Goal: Task Accomplishment & Management: Use online tool/utility

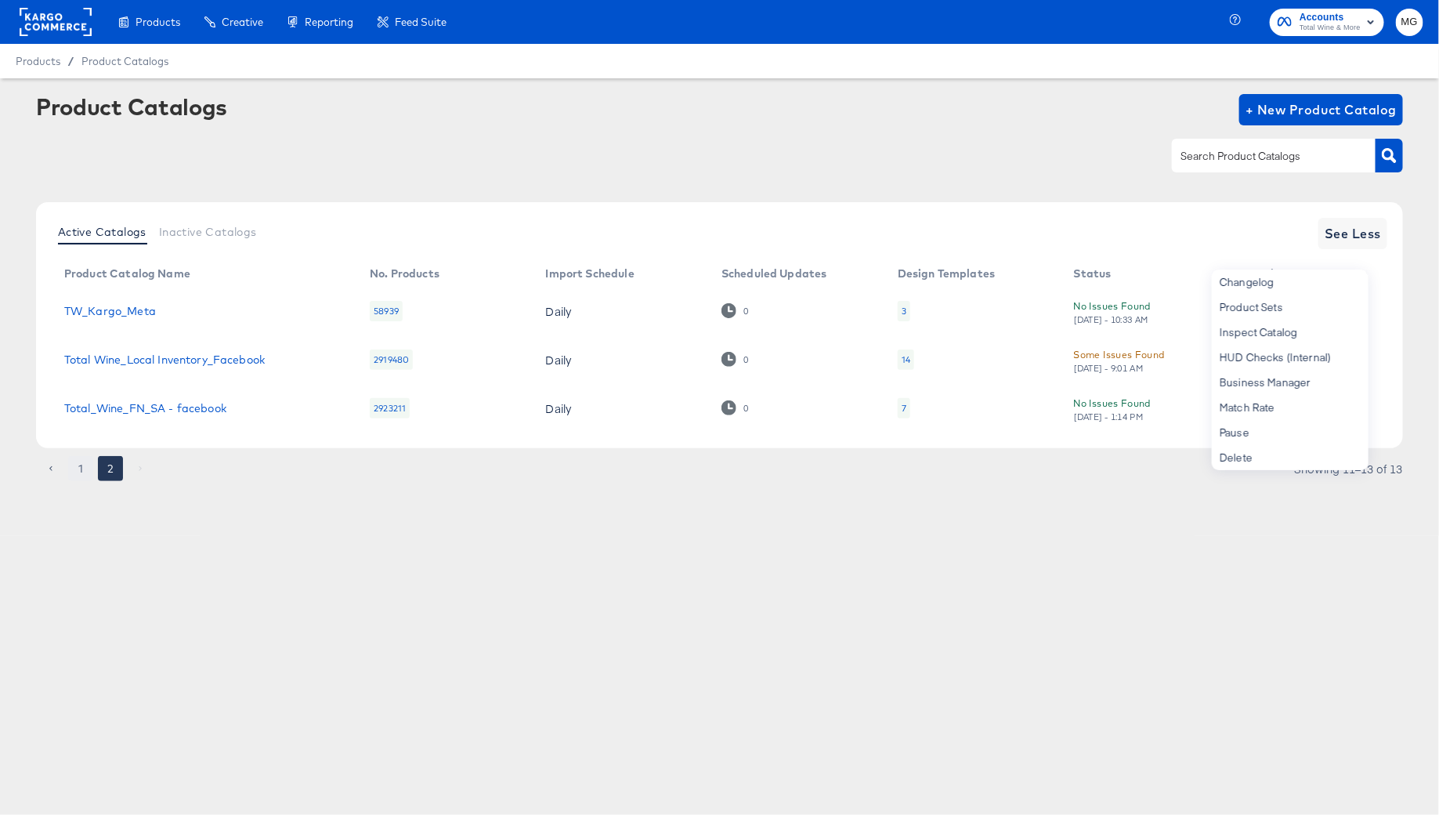
click at [80, 467] on button "1" at bounding box center [80, 468] width 25 height 25
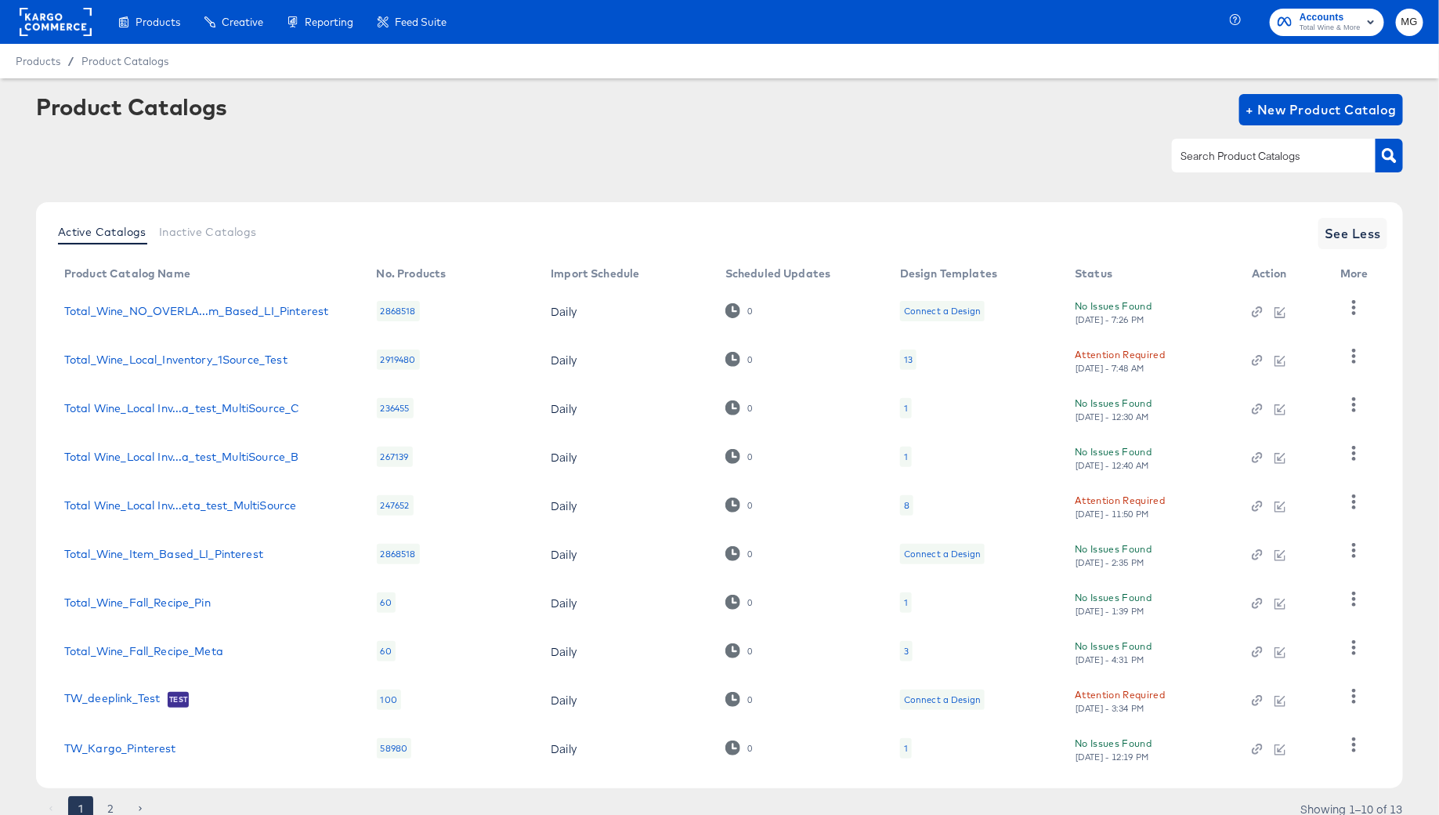
scroll to position [60, 0]
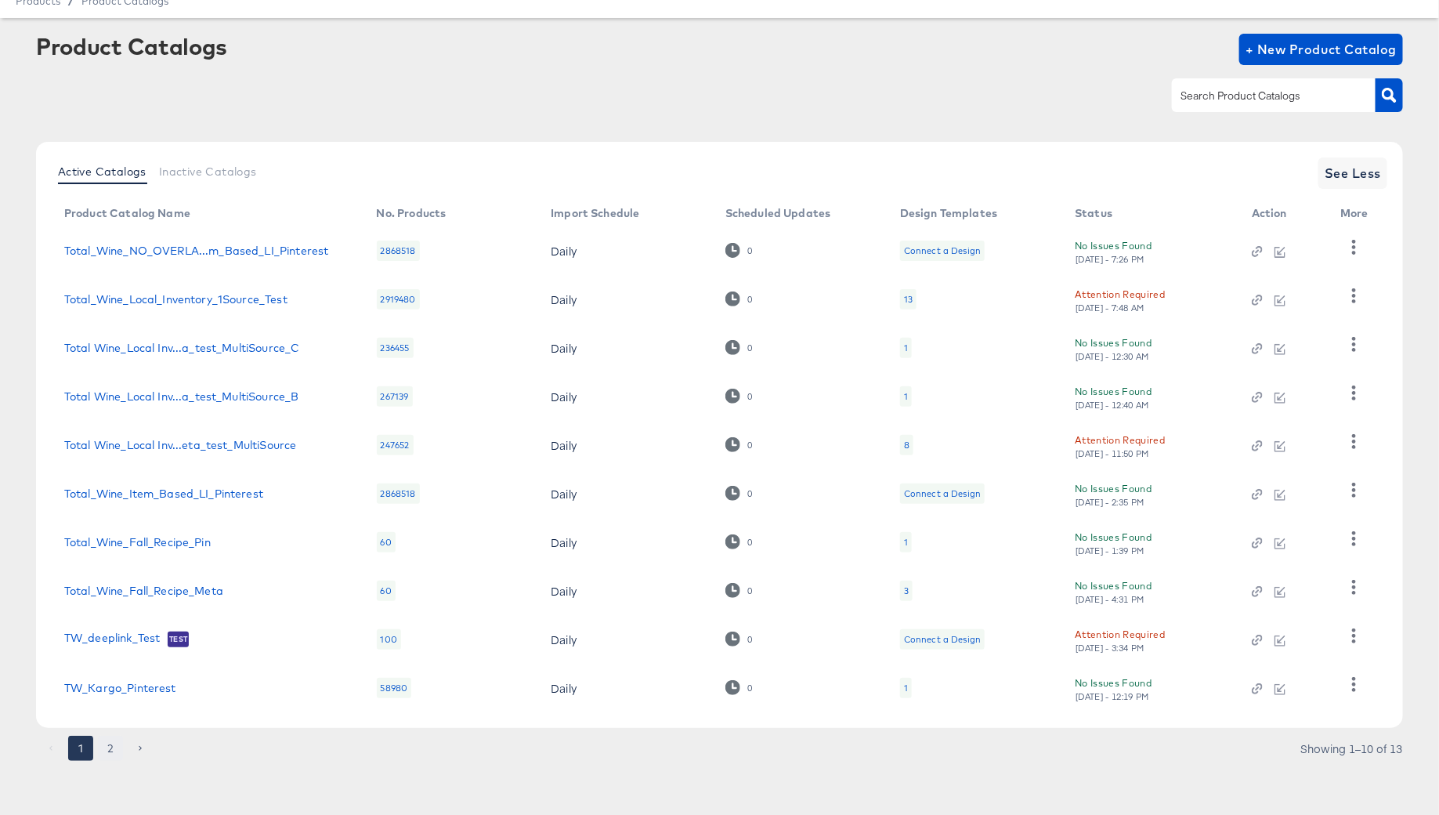
click at [112, 743] on button "2" at bounding box center [110, 748] width 25 height 25
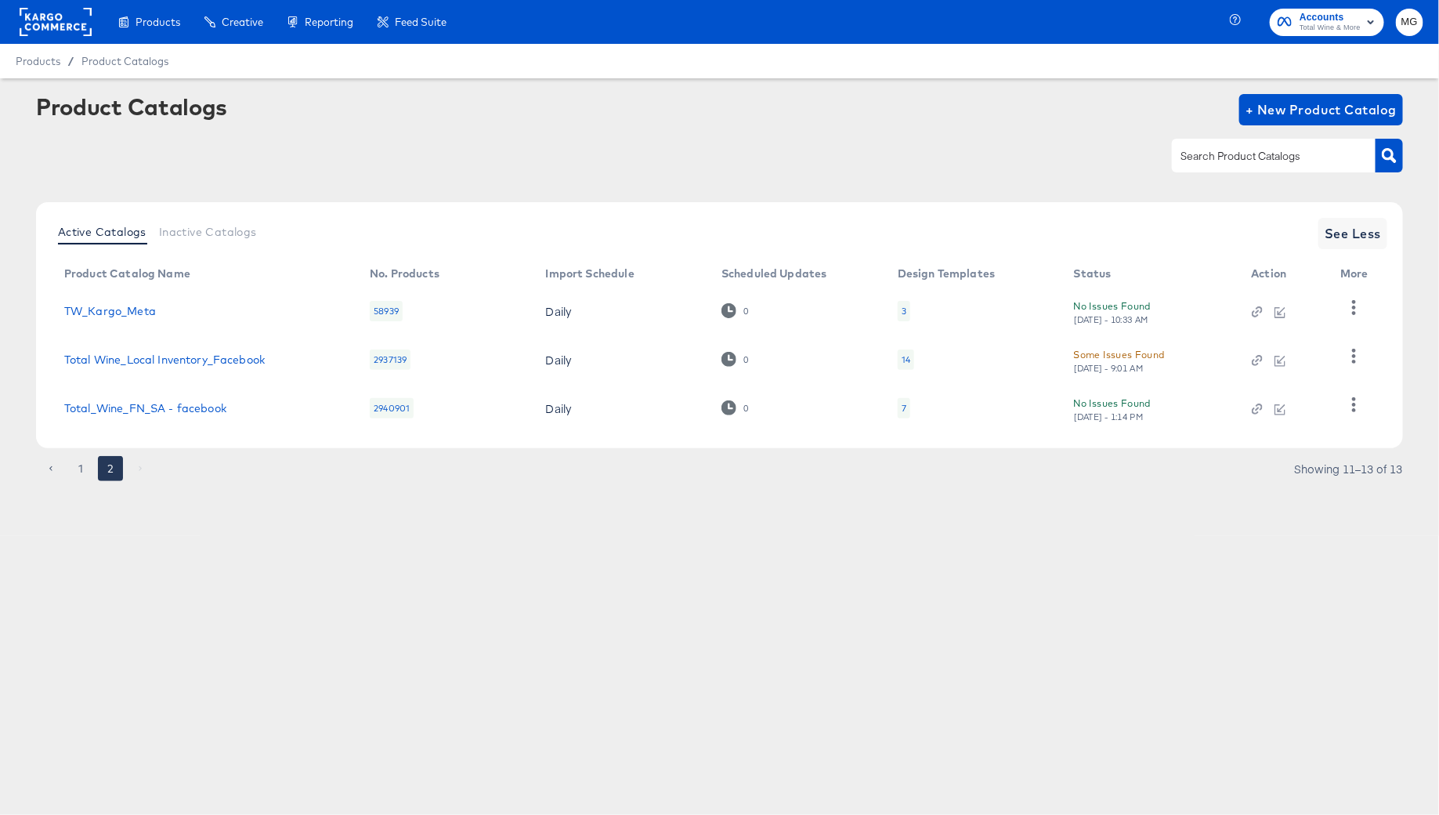
scroll to position [0, 0]
click at [85, 460] on button "1" at bounding box center [80, 468] width 25 height 25
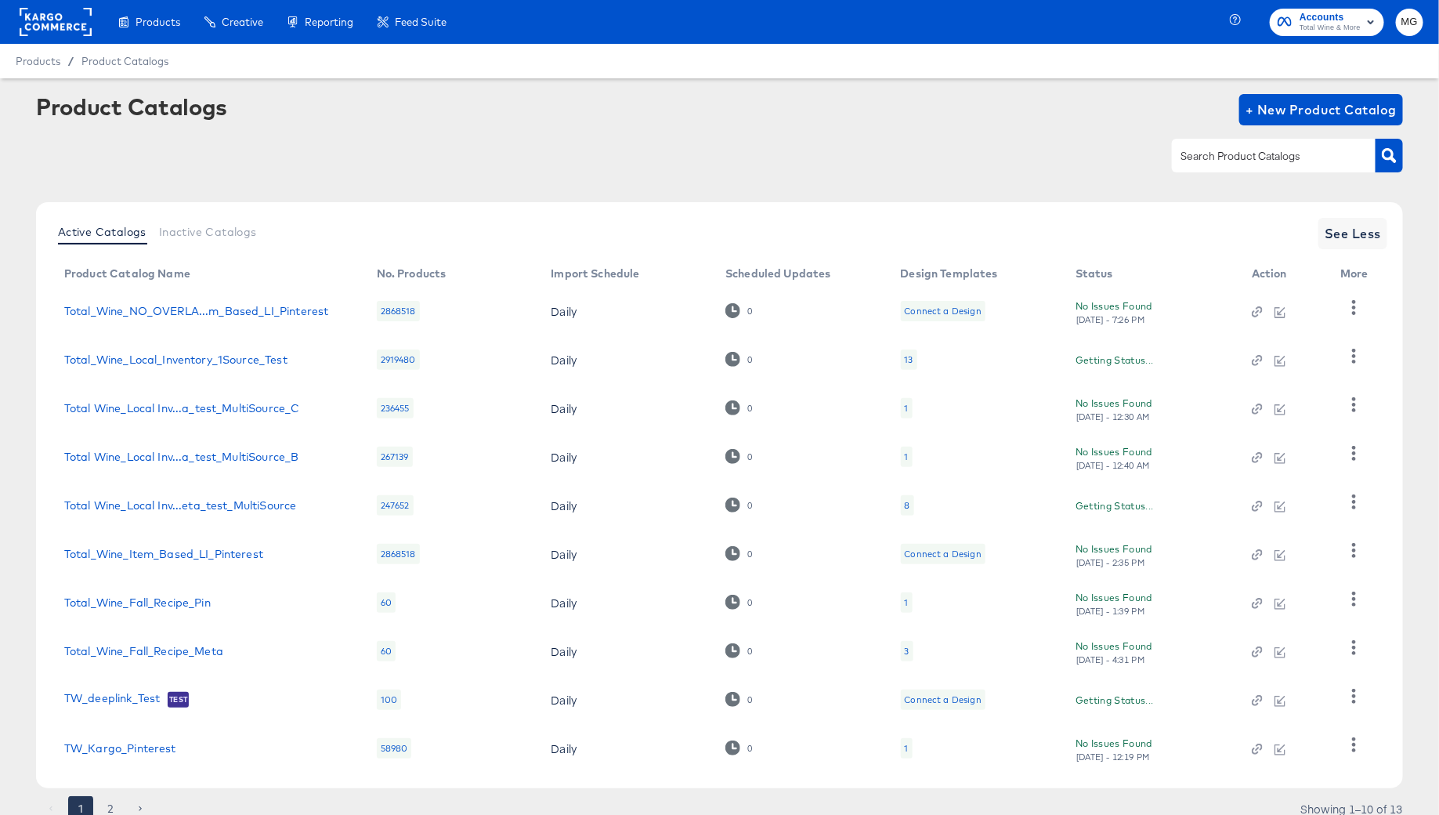
scroll to position [60, 0]
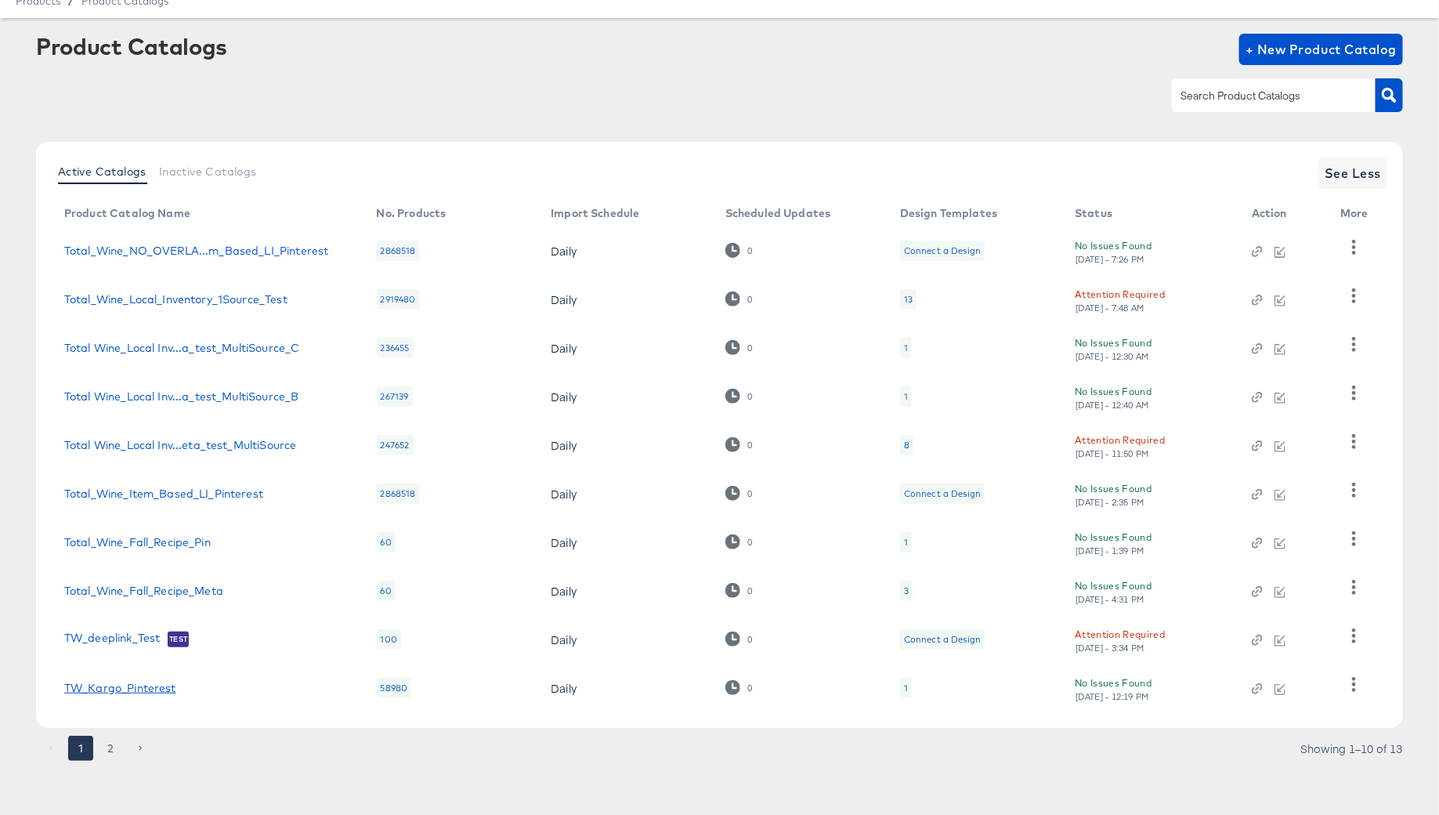
click at [141, 685] on link "TW_Kargo_Pinterest" at bounding box center [120, 688] width 112 height 13
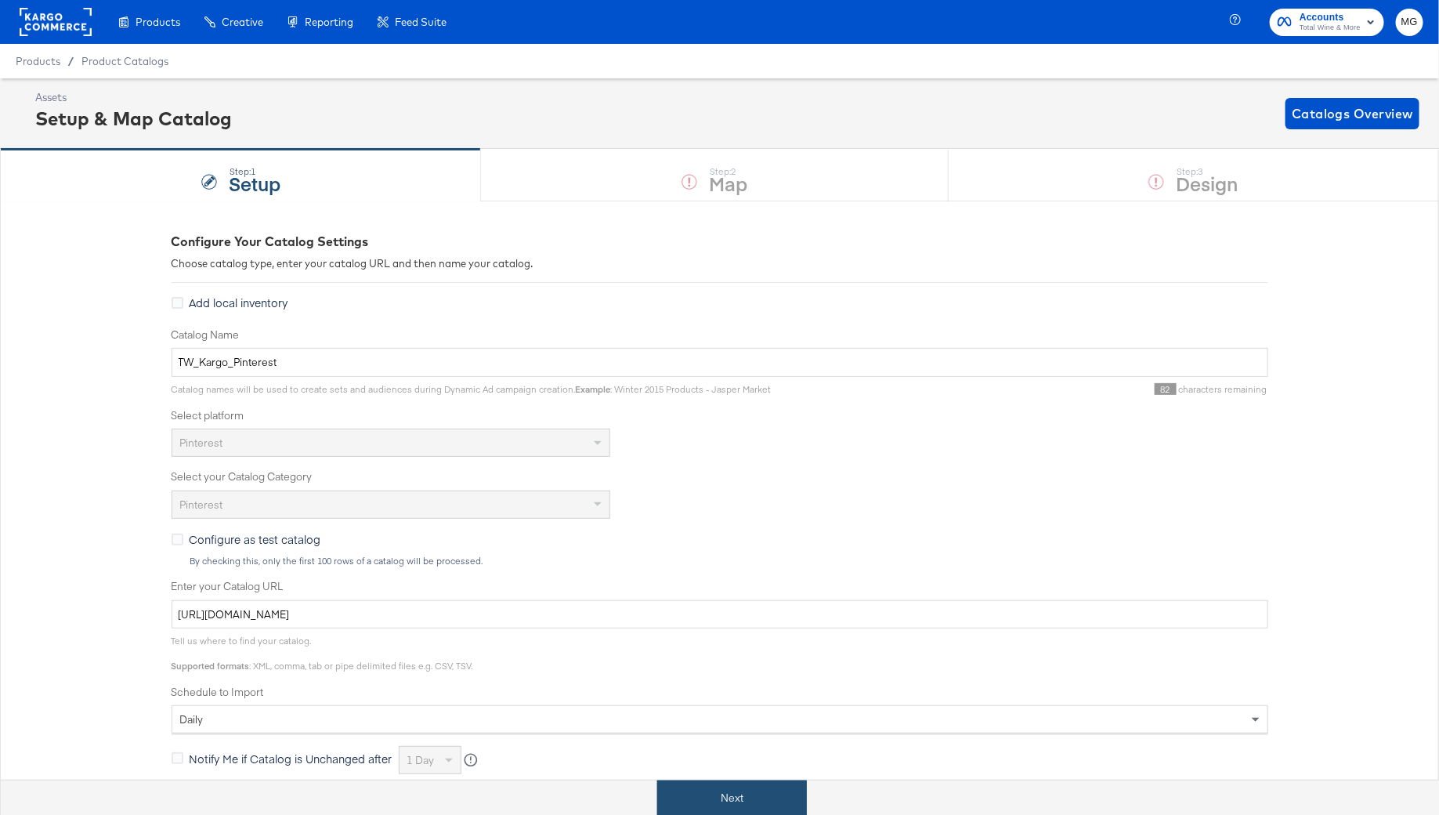
click at [747, 797] on button "Next" at bounding box center [732, 797] width 150 height 35
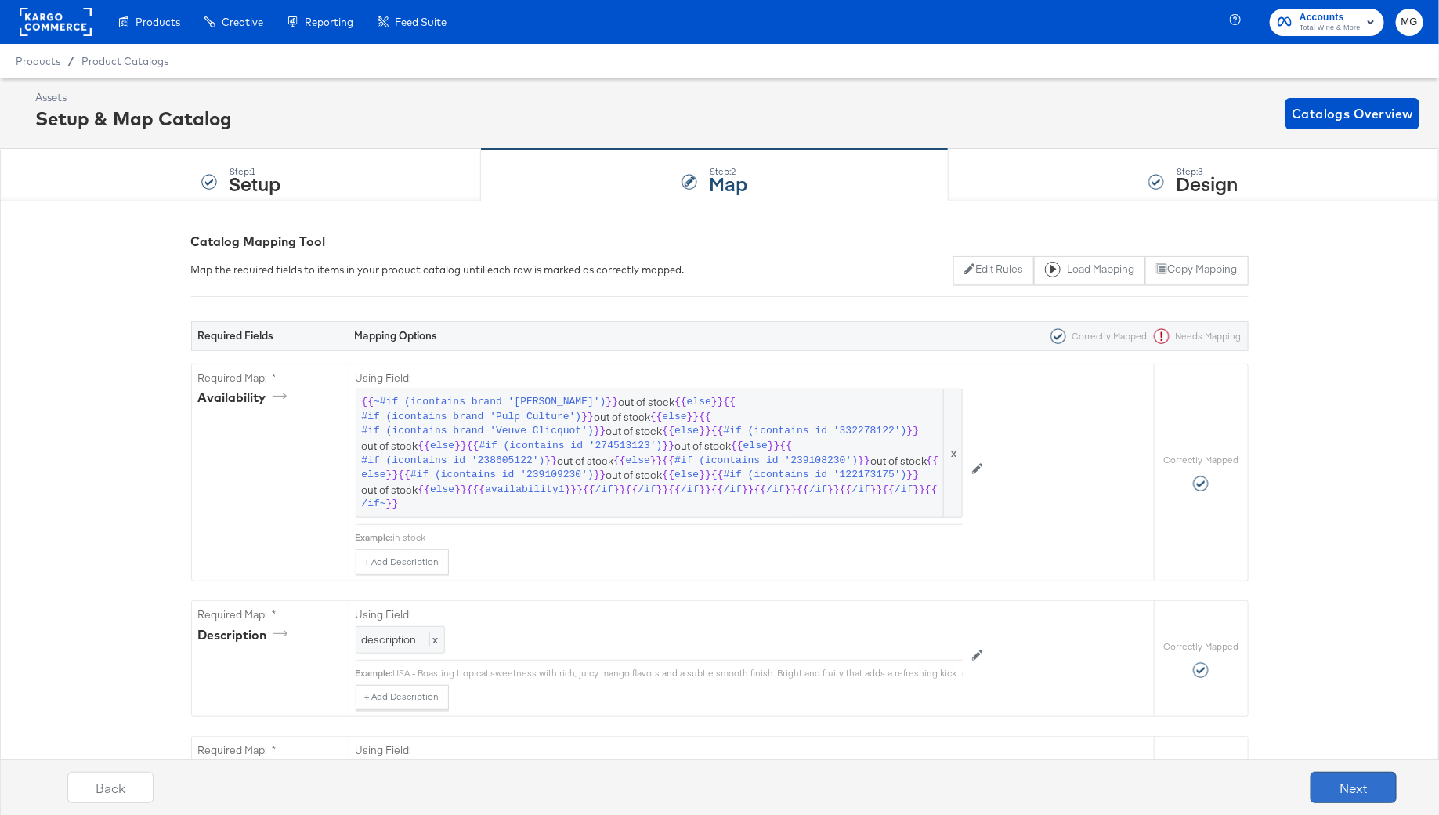
click at [1348, 788] on button "Next" at bounding box center [1354, 787] width 86 height 31
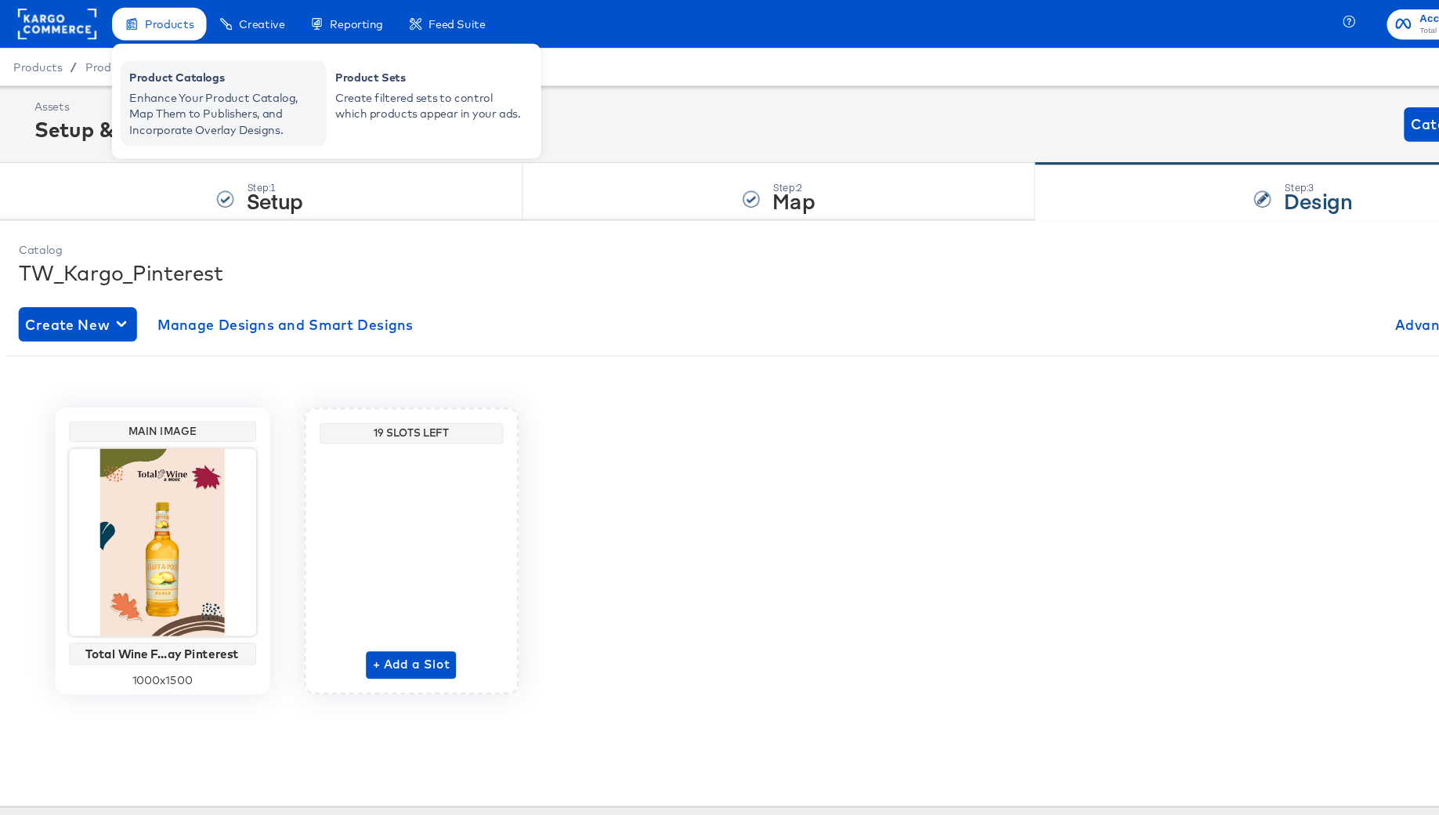
click at [190, 88] on div "Enhance Your Product Catalog, Map Them to Publishers, and Incorporate Overlay D…" at bounding box center [207, 104] width 172 height 44
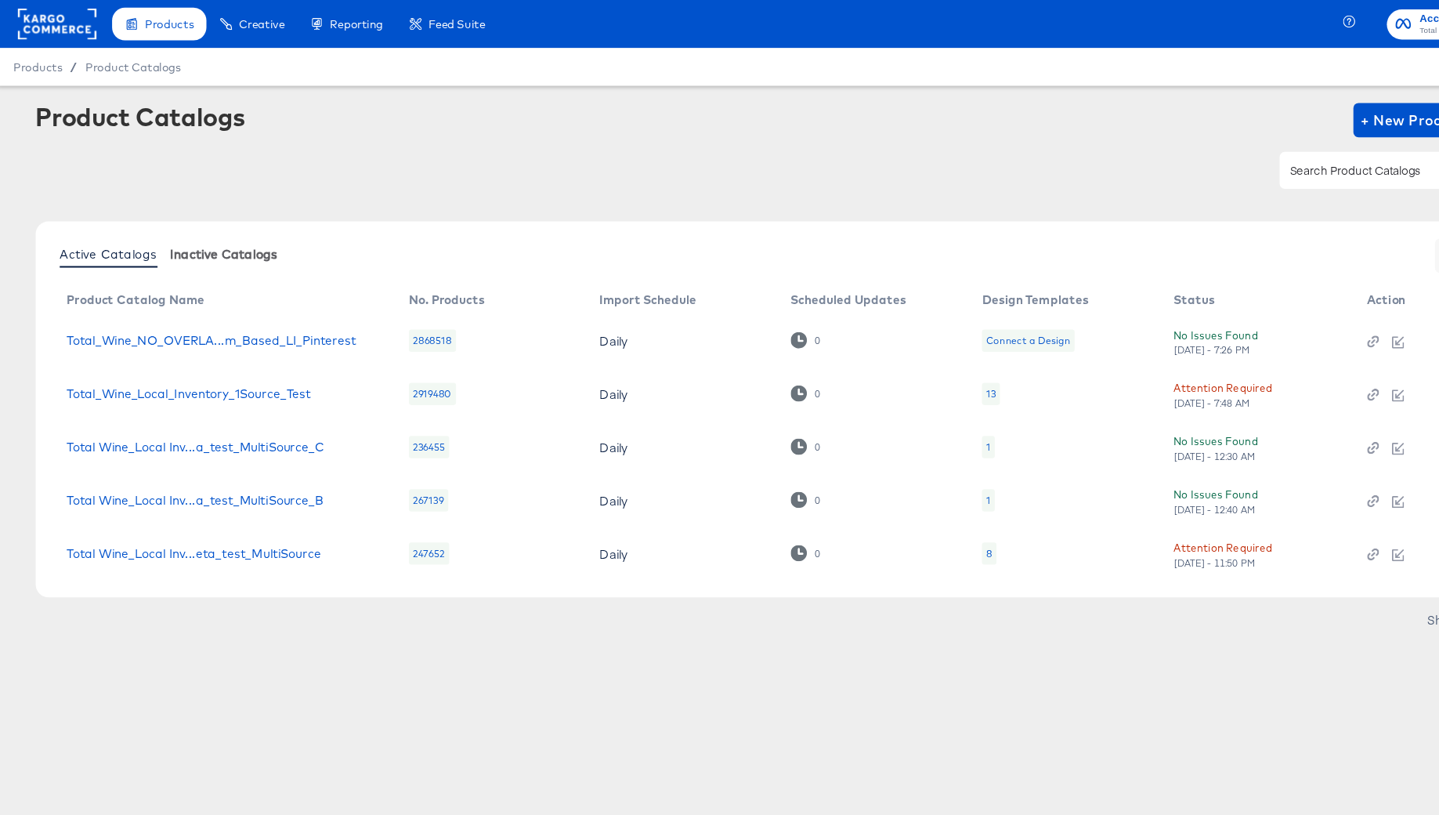
click at [168, 233] on span "Inactive Catalogs" at bounding box center [208, 232] width 98 height 13
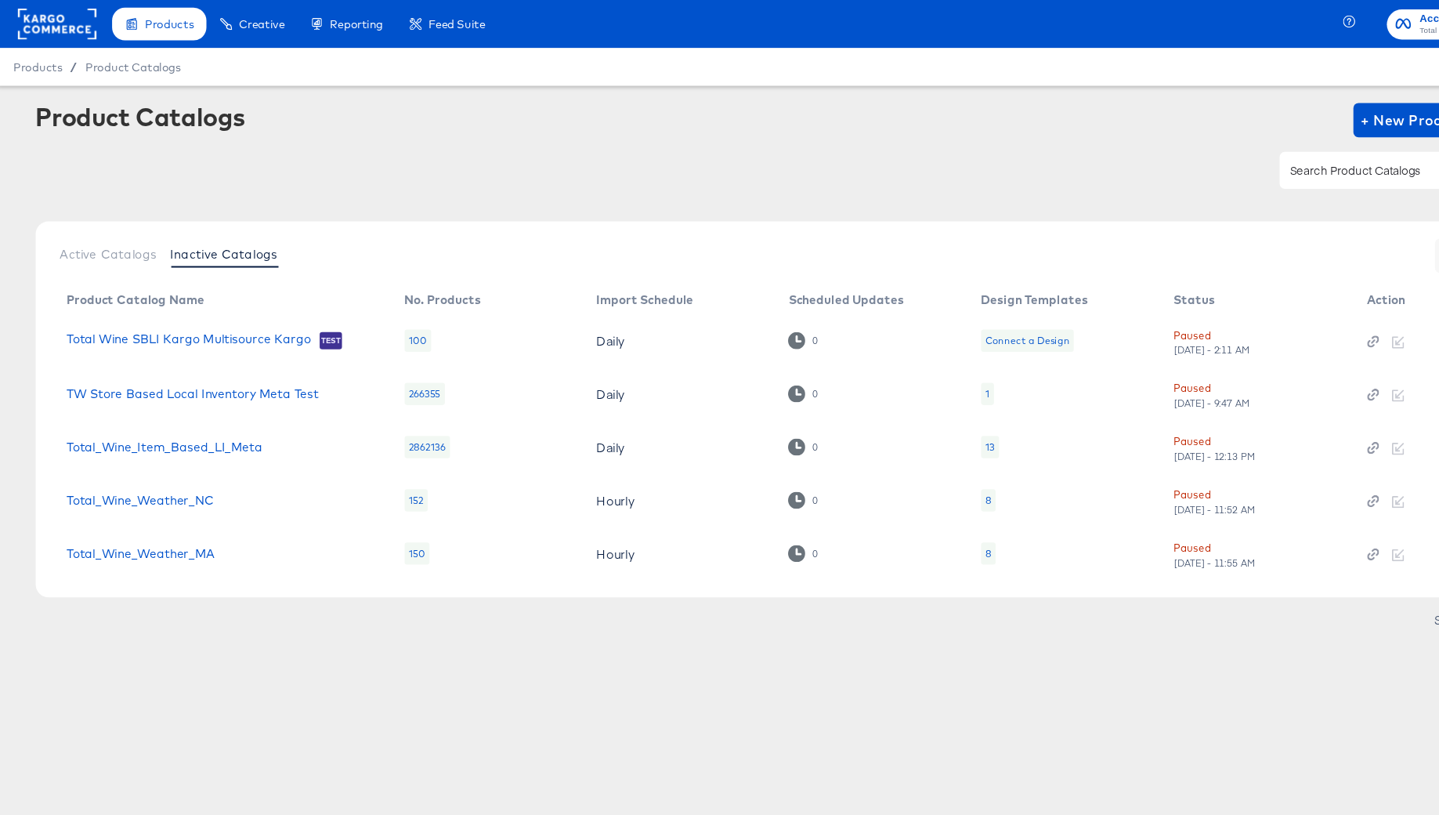
click at [110, 254] on div "Active Catalogs Inactive Catalogs See More Product Catalog Name No. Products Im…" at bounding box center [719, 373] width 1367 height 343
click at [104, 230] on span "Active Catalogs" at bounding box center [102, 232] width 89 height 13
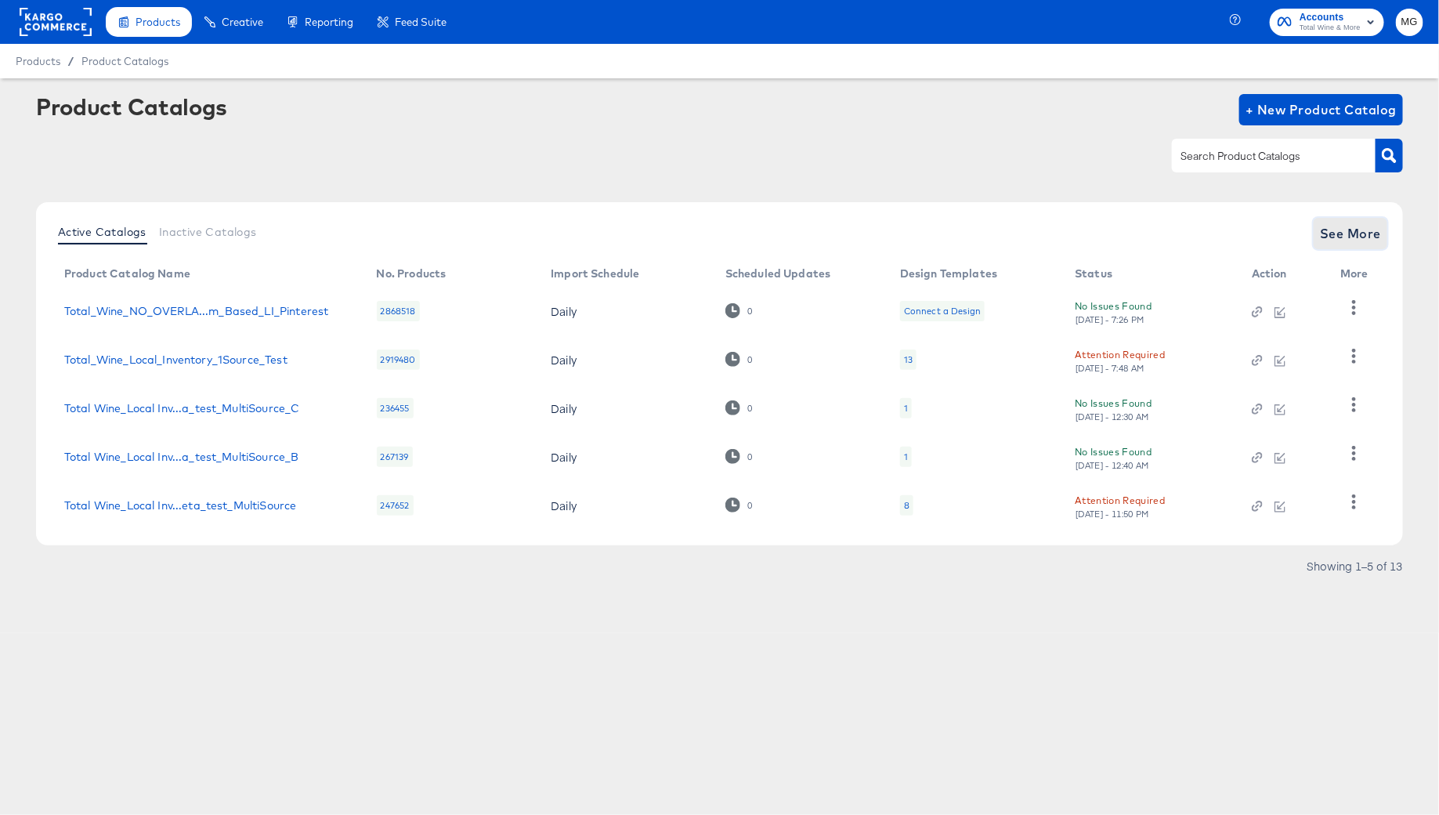
click at [1354, 230] on span "See More" at bounding box center [1350, 233] width 61 height 22
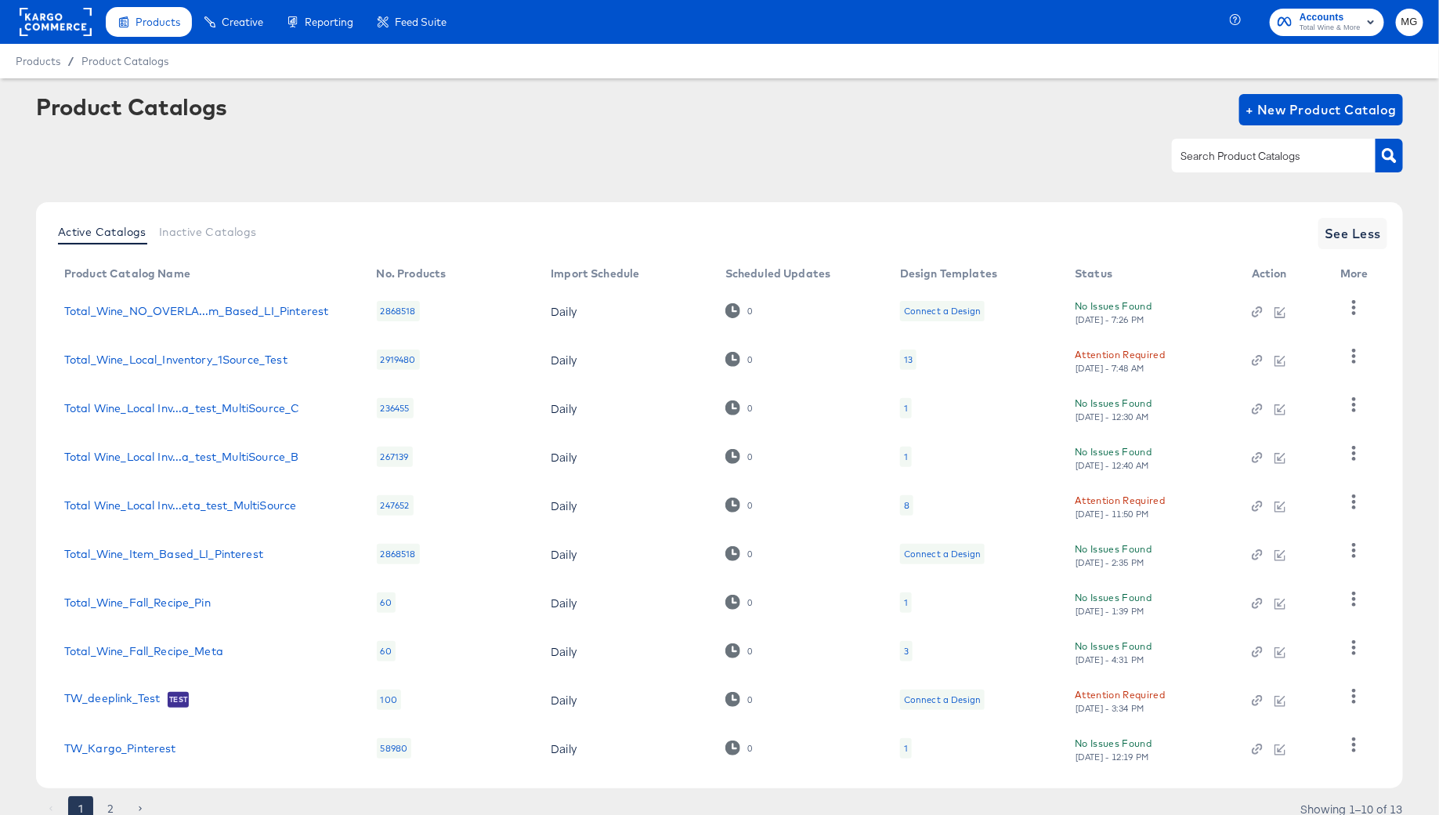
scroll to position [60, 0]
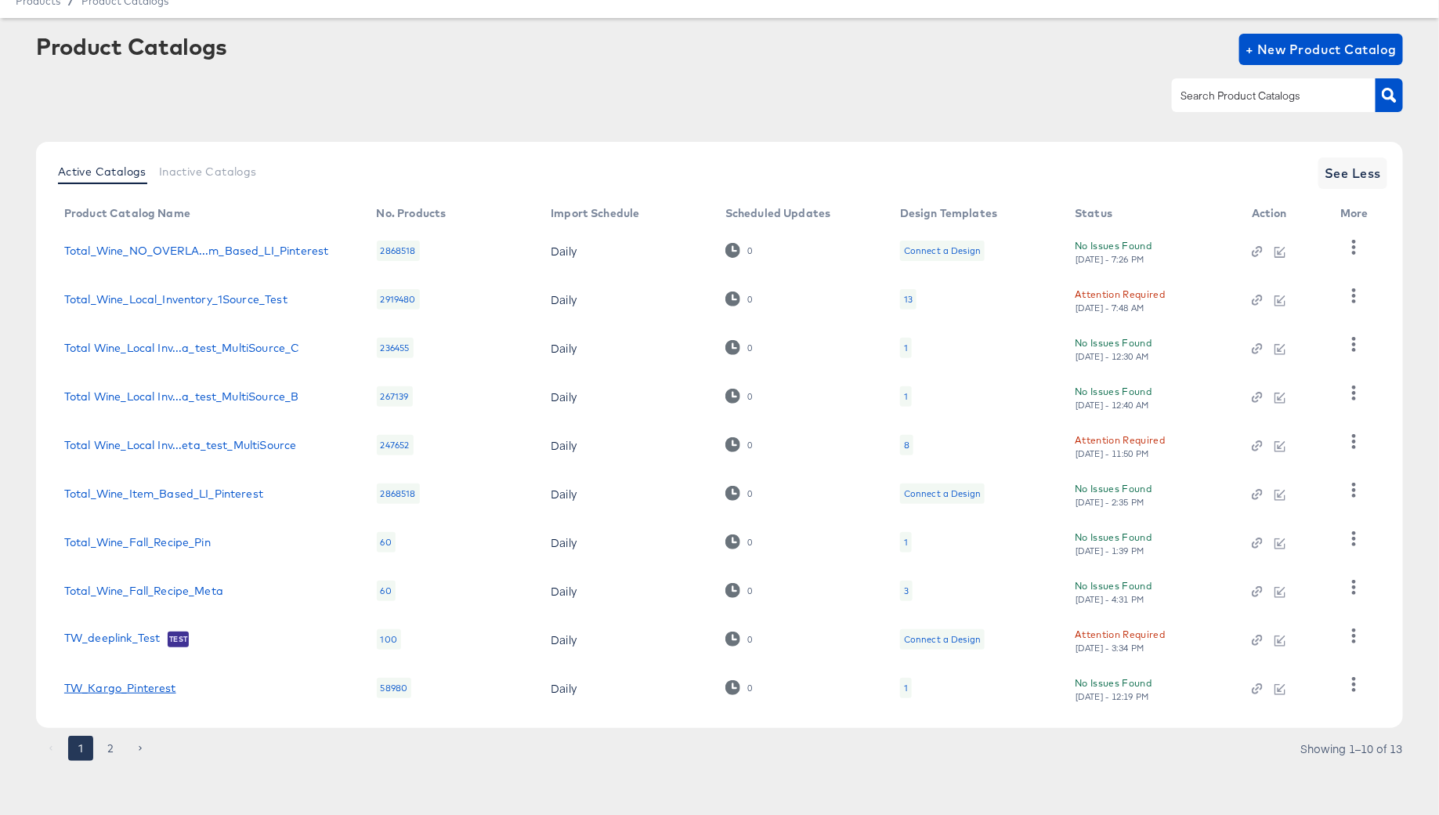
click at [147, 689] on link "TW_Kargo_Pinterest" at bounding box center [120, 688] width 112 height 13
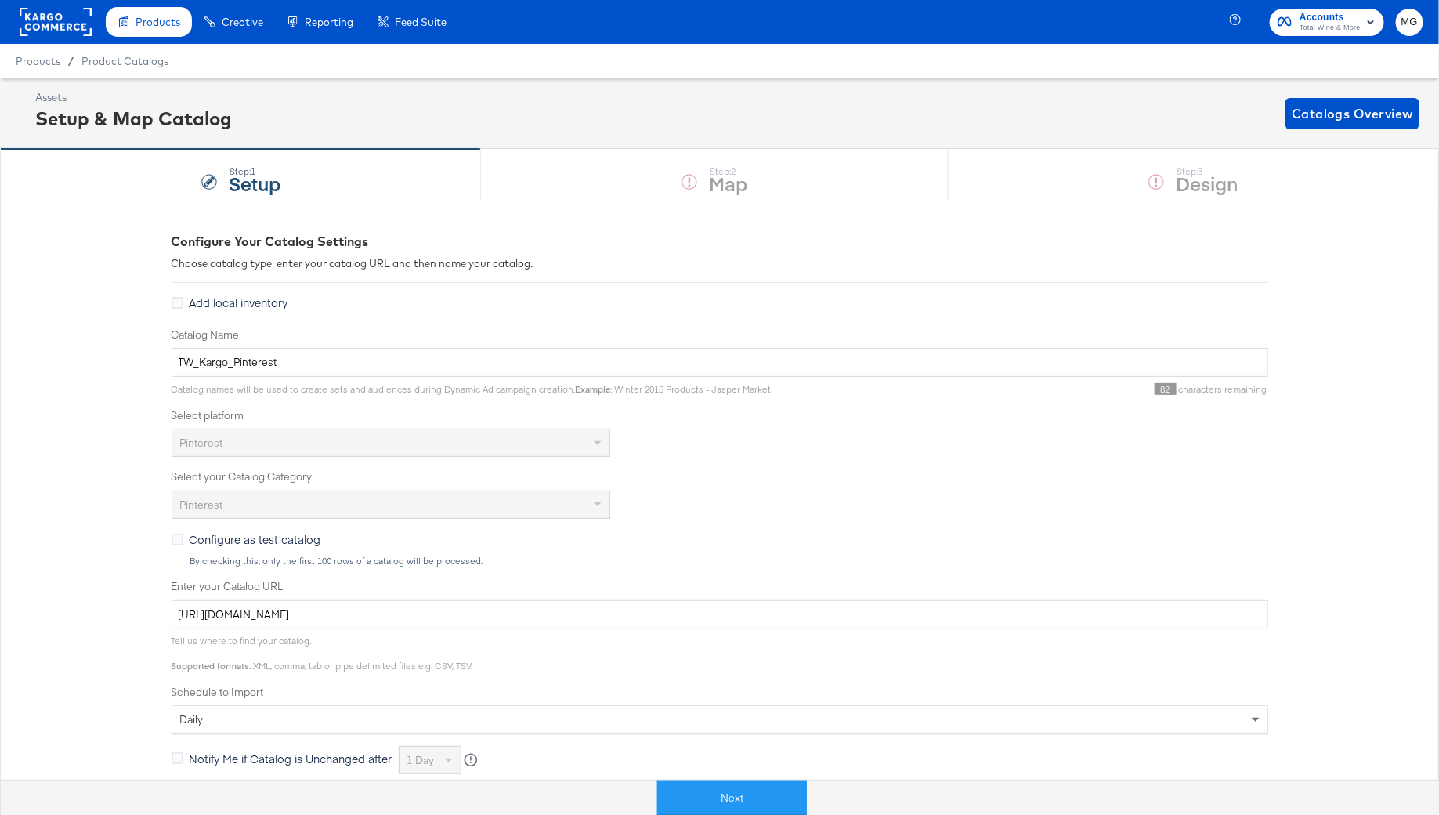
scroll to position [14, 0]
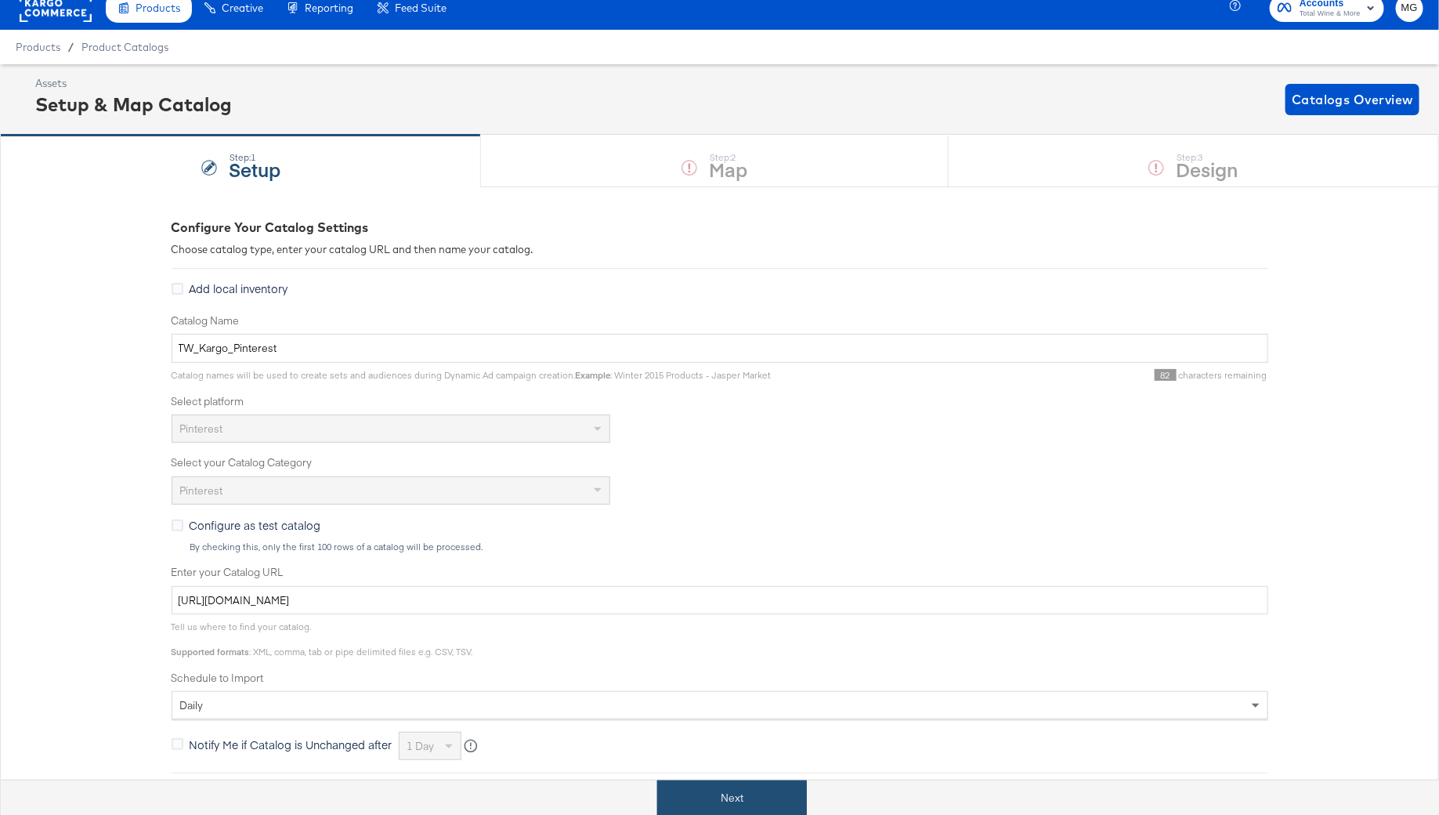
click at [725, 785] on button "Next" at bounding box center [732, 797] width 150 height 35
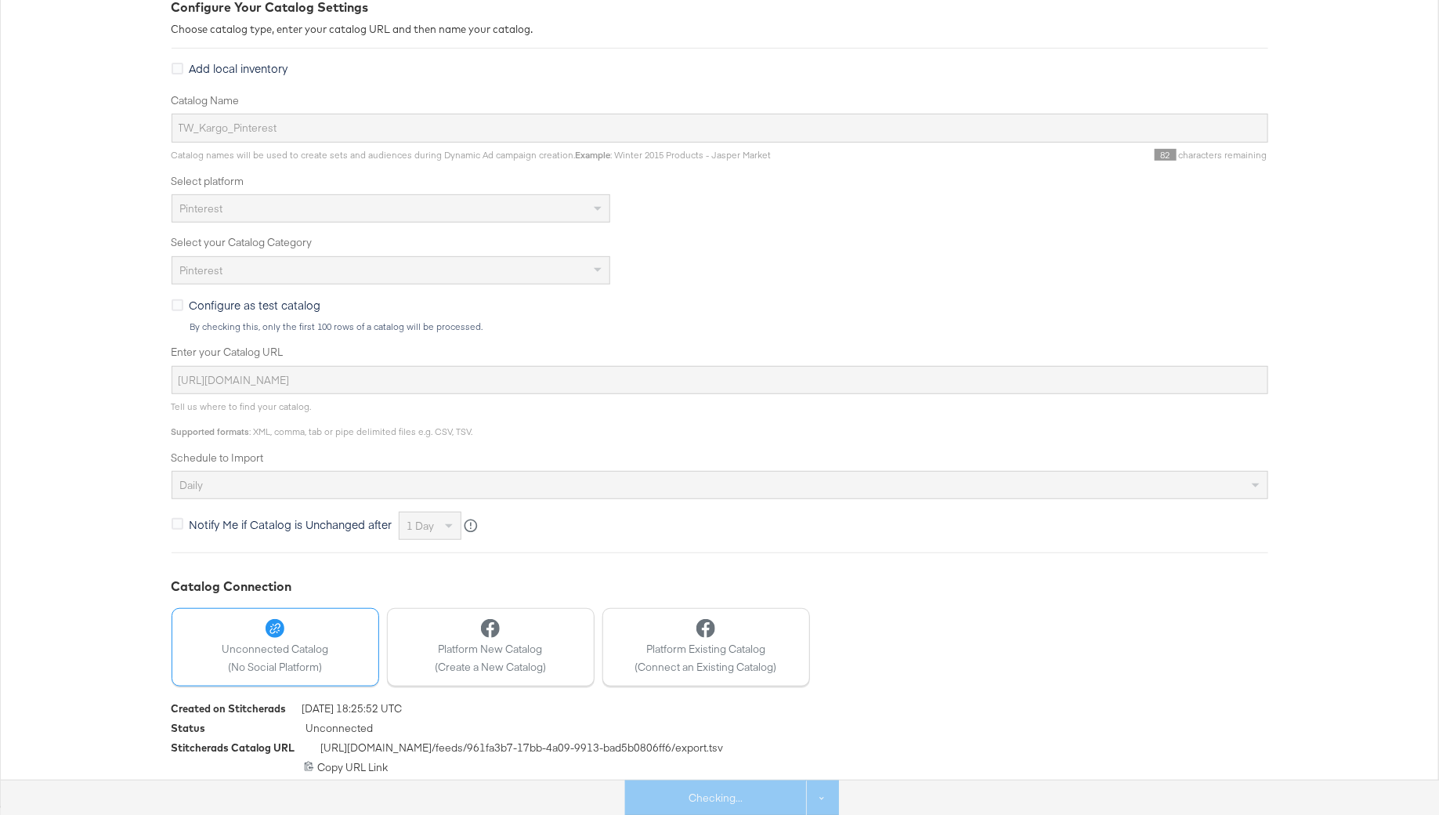
scroll to position [0, 0]
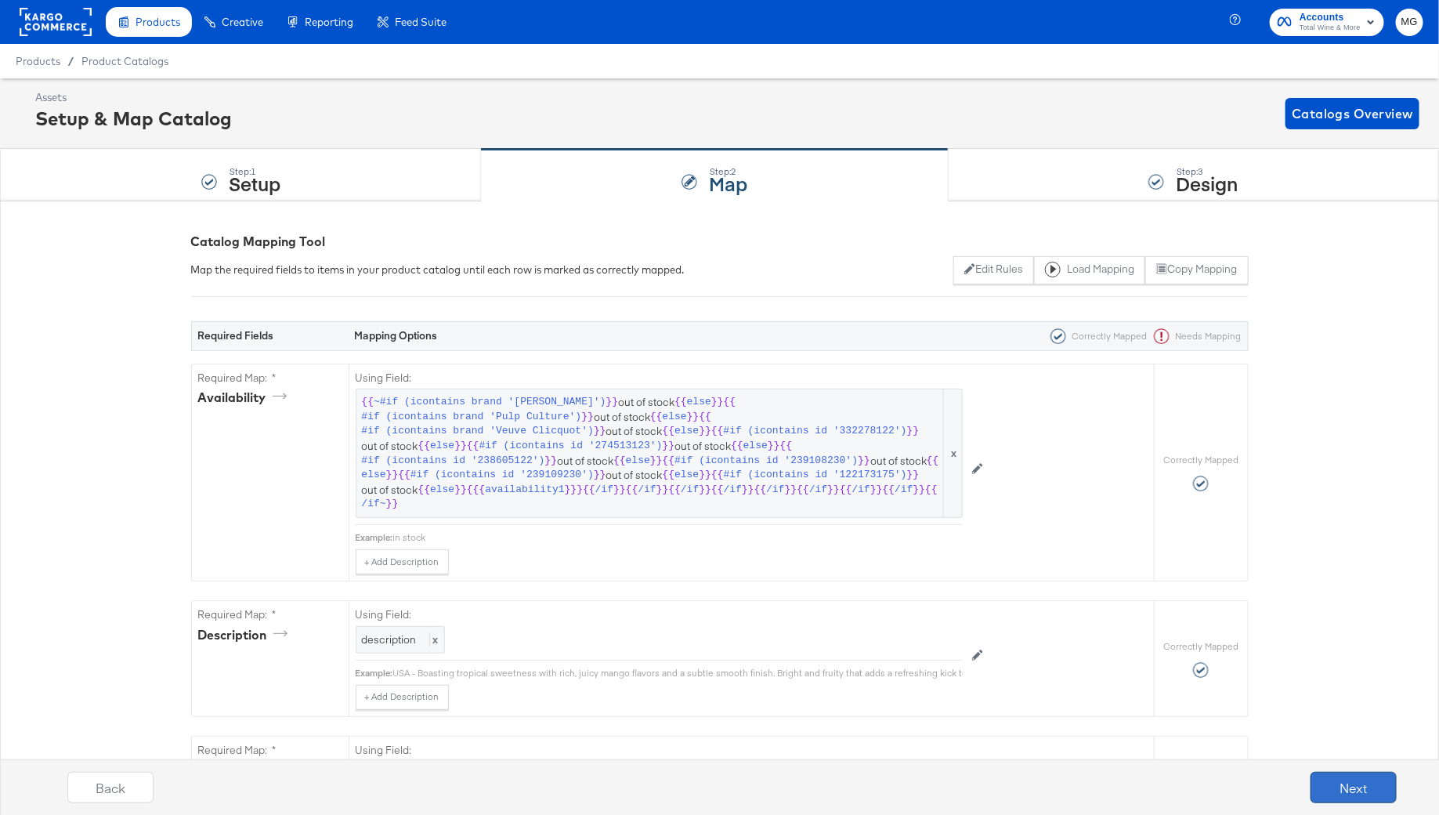
click at [1335, 780] on button "Next" at bounding box center [1354, 787] width 86 height 31
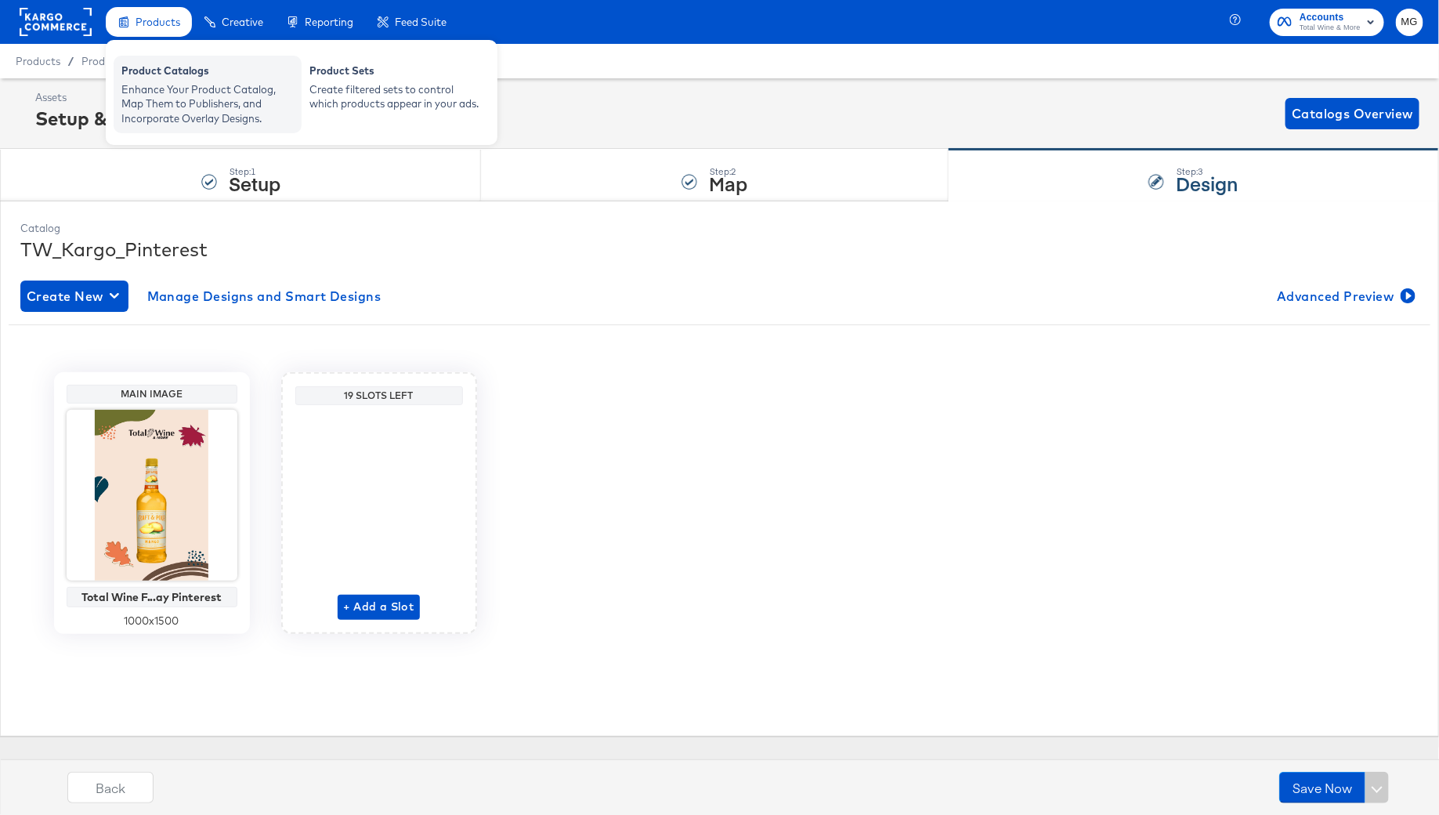
click at [174, 84] on div "Enhance Your Product Catalog, Map Them to Publishers, and Incorporate Overlay D…" at bounding box center [207, 104] width 172 height 44
